Goal: Check status: Check status

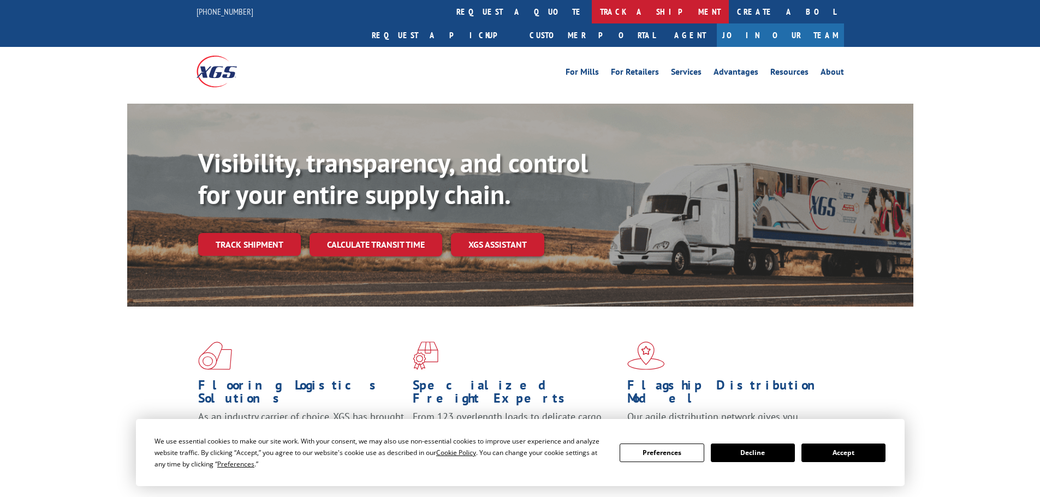
click at [592, 7] on link "track a shipment" at bounding box center [660, 11] width 137 height 23
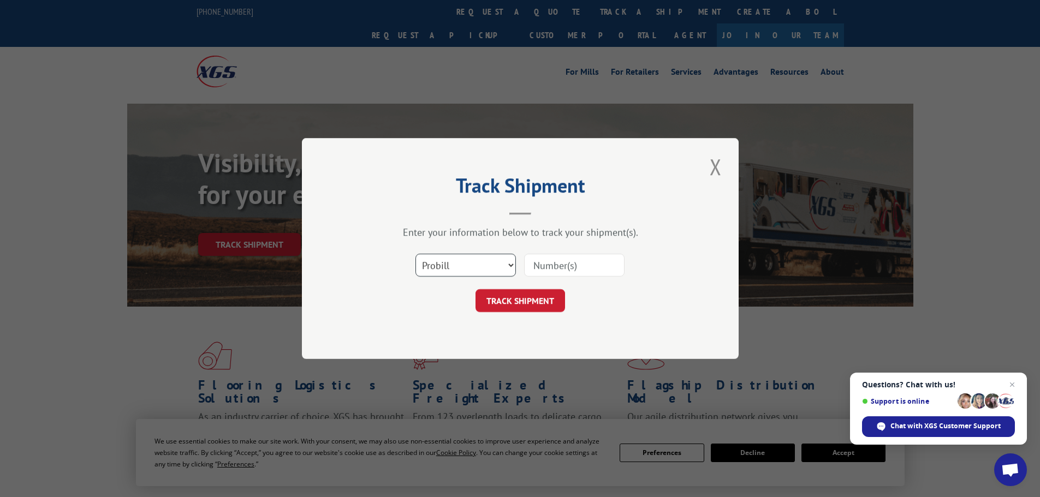
click at [510, 264] on select "Select category... Probill BOL PO" at bounding box center [465, 265] width 100 height 23
select select "bol"
click at [415, 254] on select "Select category... Probill BOL PO" at bounding box center [465, 265] width 100 height 23
click at [567, 268] on input at bounding box center [574, 265] width 100 height 23
paste input "1875685"
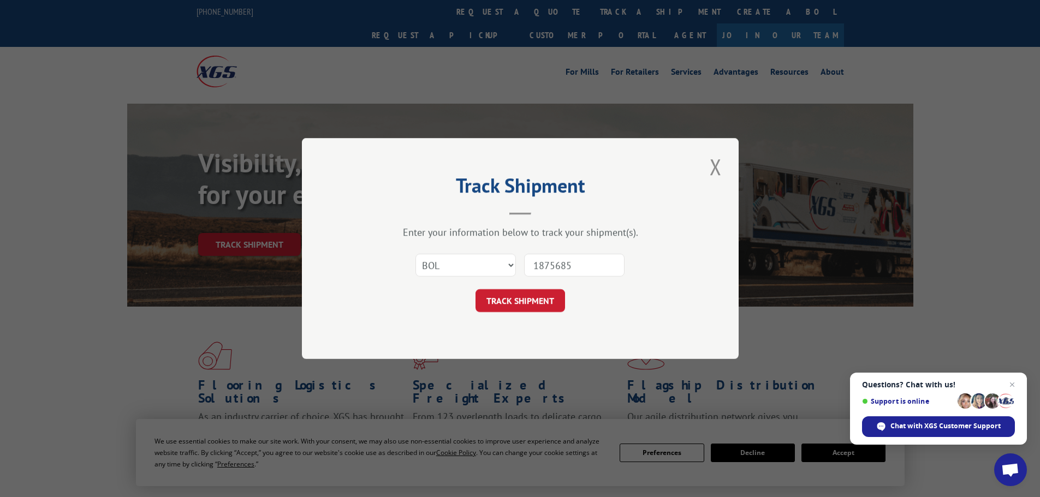
type input "1875685"
click at [475, 289] on button "TRACK SHIPMENT" at bounding box center [520, 300] width 90 height 23
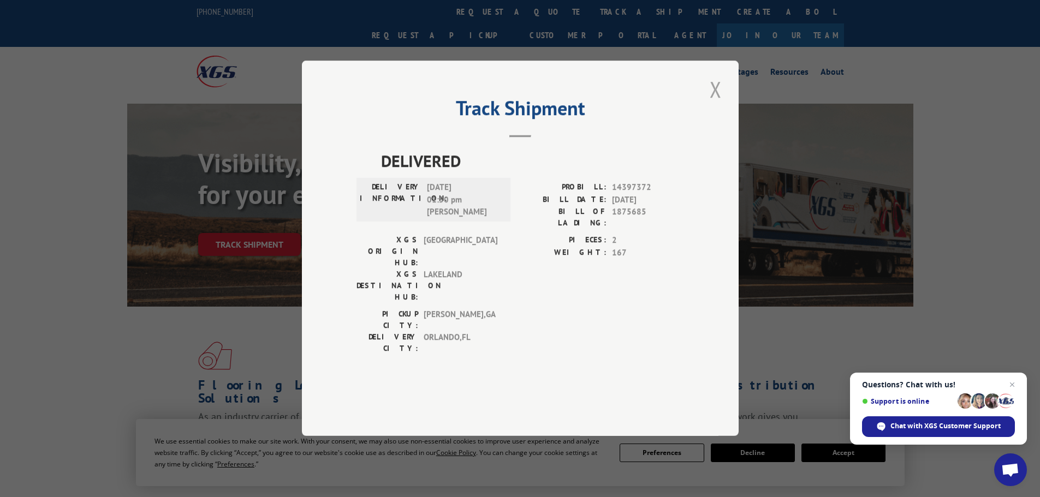
click at [713, 104] on button "Close modal" at bounding box center [715, 89] width 19 height 30
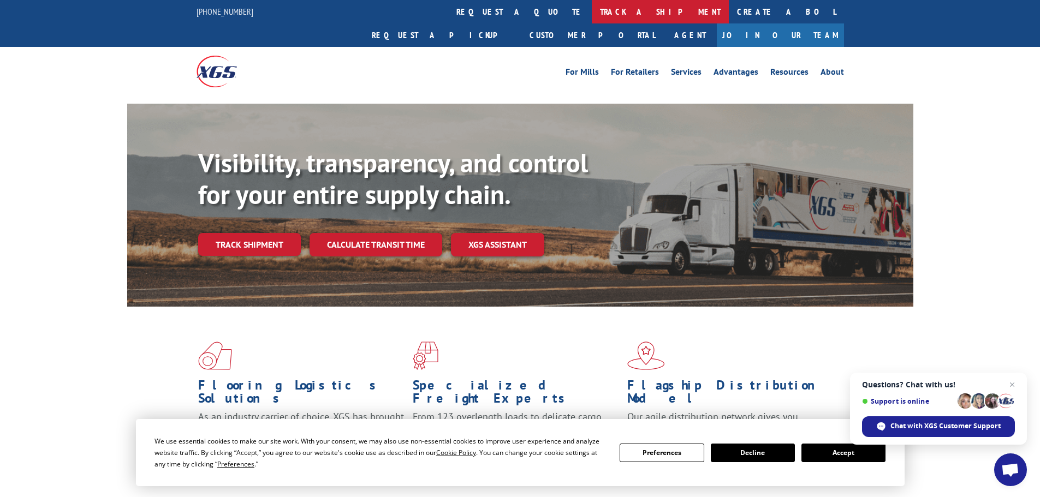
click at [592, 7] on link "track a shipment" at bounding box center [660, 11] width 137 height 23
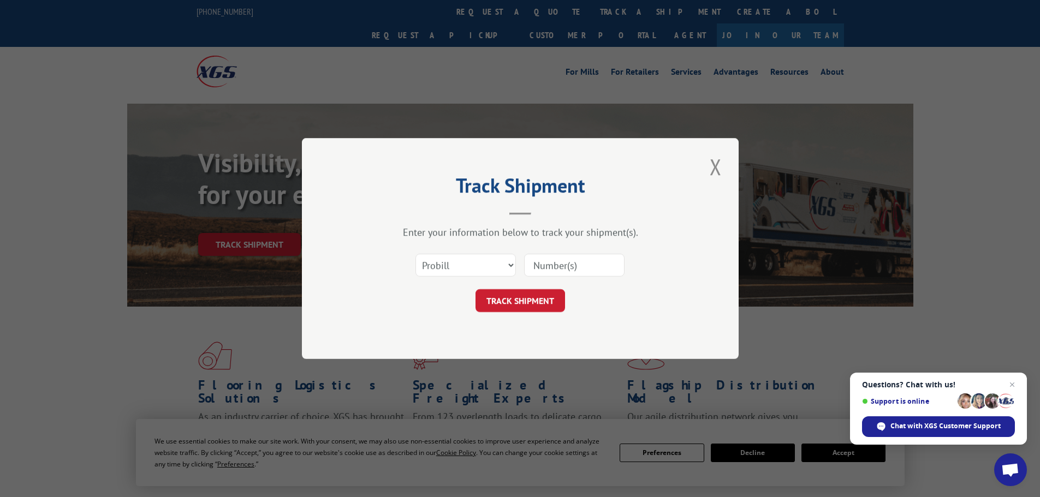
click at [561, 262] on input at bounding box center [574, 265] width 100 height 23
paste input "1875685"
type input "1875685"
click at [475, 289] on button "TRACK SHIPMENT" at bounding box center [520, 300] width 90 height 23
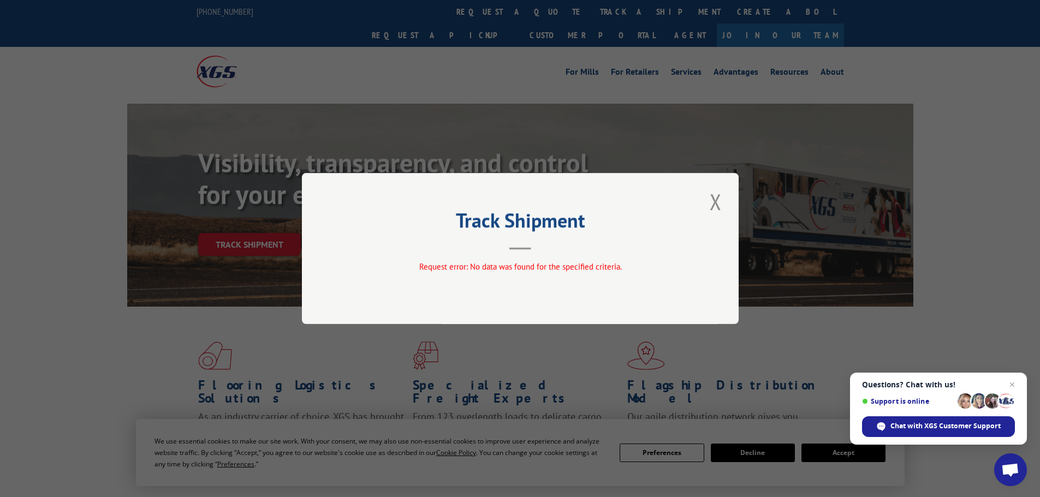
click at [711, 205] on button "Close modal" at bounding box center [715, 202] width 19 height 30
